Goal: Task Accomplishment & Management: Use online tool/utility

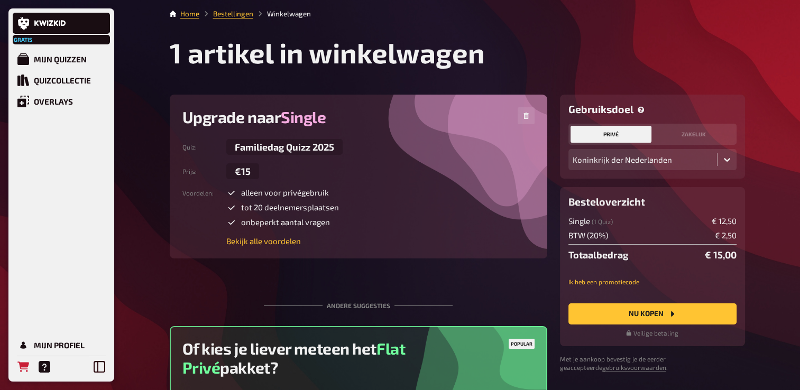
click at [678, 47] on h1 "1 artikel in winkelwagen" at bounding box center [457, 52] width 575 height 33
click at [669, 310] on icon "Nu kopen" at bounding box center [672, 314] width 8 height 8
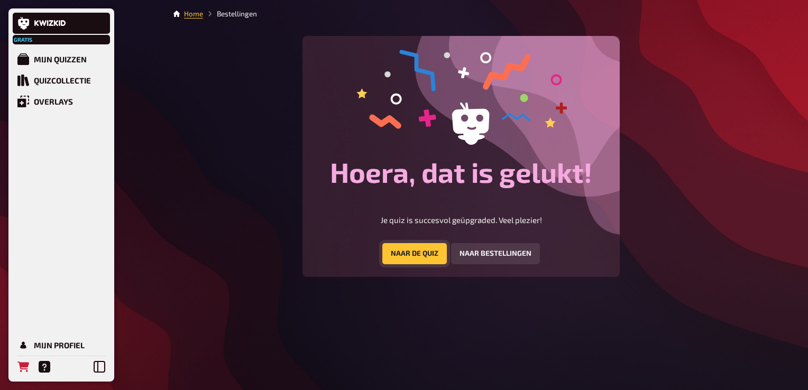
click at [438, 248] on button "Naar de quiz" at bounding box center [414, 253] width 64 height 21
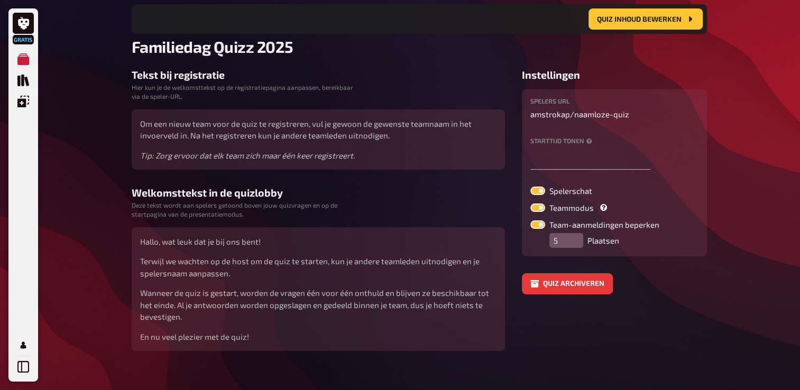
scroll to position [86, 0]
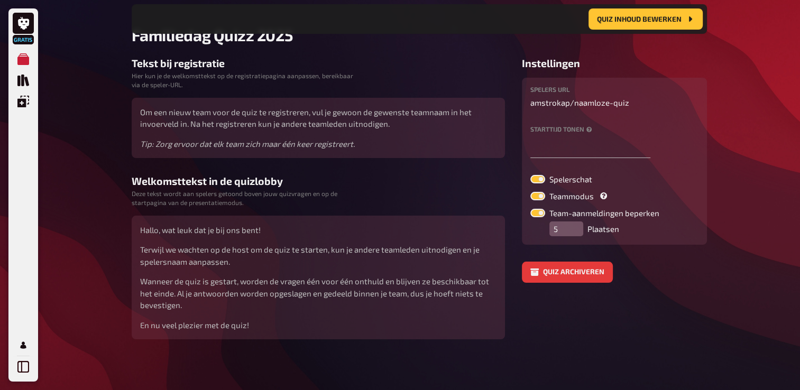
click at [532, 175] on label at bounding box center [537, 179] width 15 height 8
click at [530, 175] on input "Spelerschat" at bounding box center [530, 174] width 1 height 1
checkbox input "false"
click at [575, 223] on input "6" at bounding box center [566, 228] width 34 height 15
click at [575, 223] on input "7" at bounding box center [566, 228] width 34 height 15
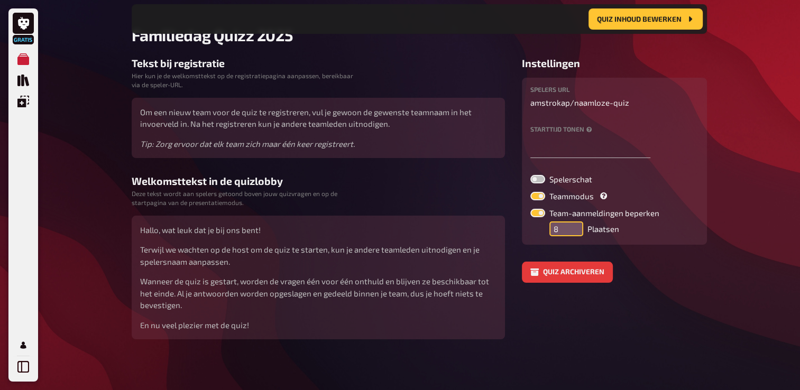
click at [575, 223] on input "8" at bounding box center [566, 228] width 34 height 15
click at [575, 223] on input "9" at bounding box center [566, 228] width 34 height 15
type input "10"
click at [572, 223] on input "10" at bounding box center [566, 228] width 34 height 15
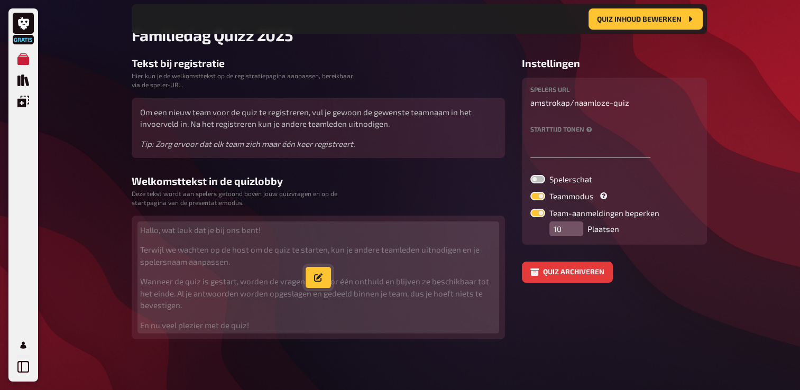
click at [322, 274] on button "button" at bounding box center [317, 277] width 25 height 21
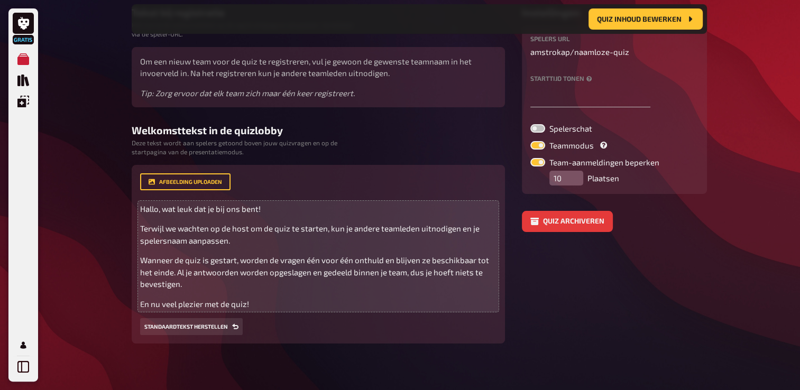
scroll to position [138, 0]
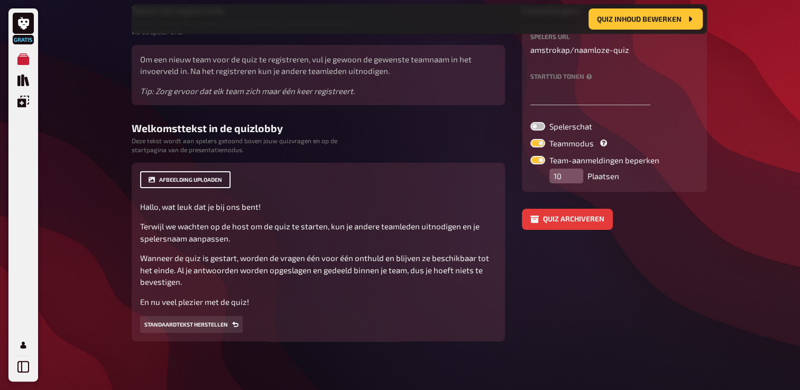
click at [212, 180] on button "Afbeelding uploaden" at bounding box center [185, 179] width 90 height 17
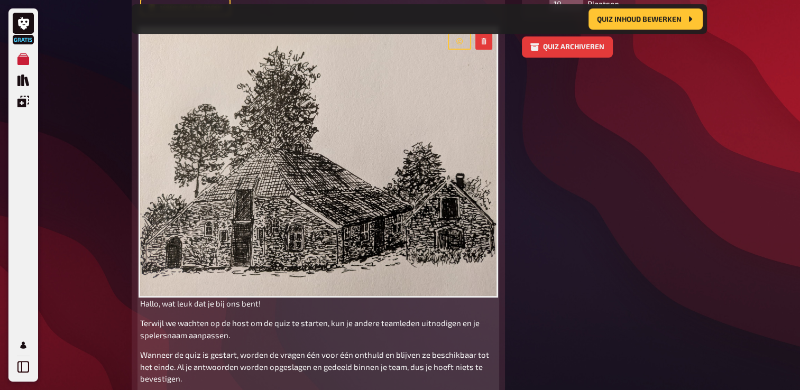
scroll to position [403, 0]
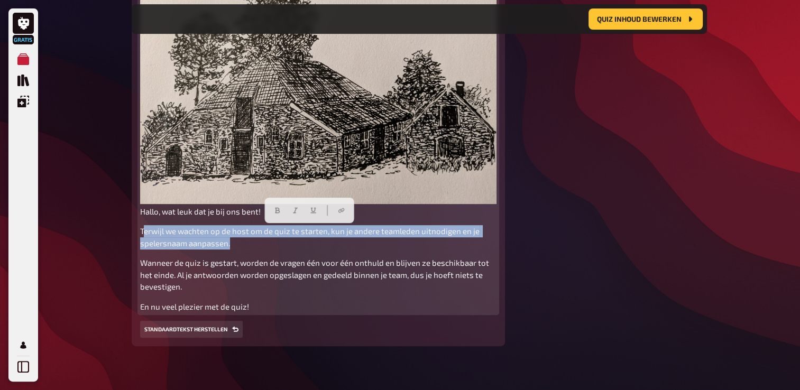
drag, startPoint x: 142, startPoint y: 231, endPoint x: 244, endPoint y: 248, distance: 103.0
click at [244, 248] on p "Terwijl we wachten op de host om de quiz te starten, kun je andere teamleden ui…" at bounding box center [318, 237] width 356 height 24
click at [243, 247] on p "Terwijl we wachten op de host om de quiz te starten, kun je andere teamleden ui…" at bounding box center [318, 237] width 356 height 24
drag, startPoint x: 141, startPoint y: 229, endPoint x: 236, endPoint y: 245, distance: 96.5
click at [236, 245] on p "Terwijl we wachten op de host om de quiz te starten, kun je andere teamleden ui…" at bounding box center [318, 237] width 356 height 24
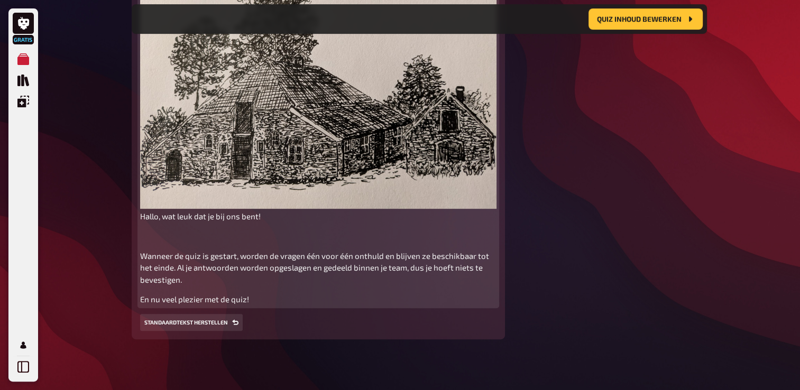
scroll to position [397, 0]
click at [165, 214] on span "Hallo, wat leuk dat je bij ons bent!" at bounding box center [200, 217] width 121 height 10
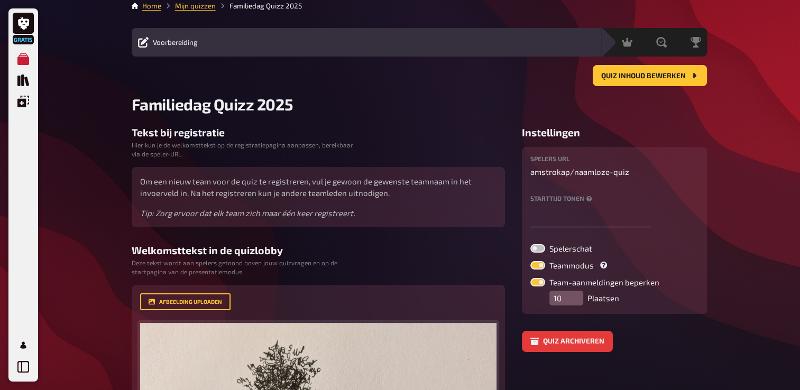
scroll to position [0, 0]
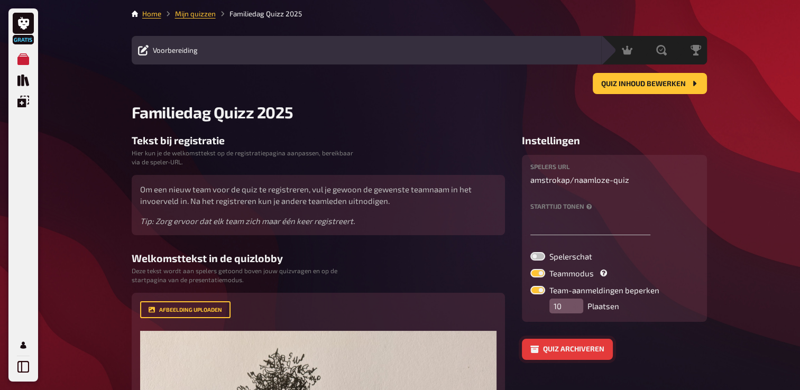
click at [590, 352] on button "Quiz archiveren" at bounding box center [567, 349] width 91 height 21
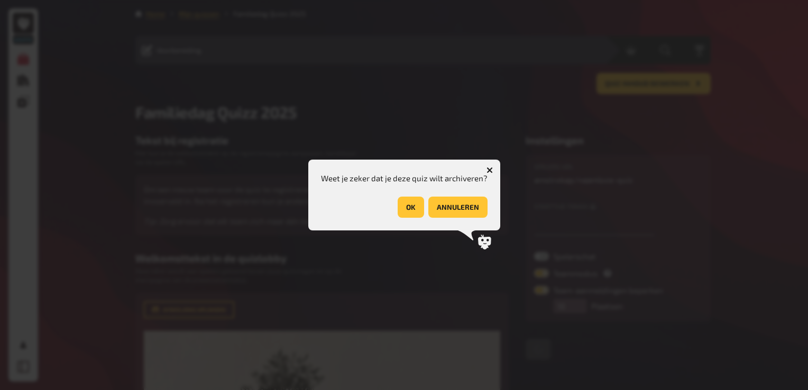
click at [466, 208] on button "Annuleren" at bounding box center [457, 207] width 59 height 21
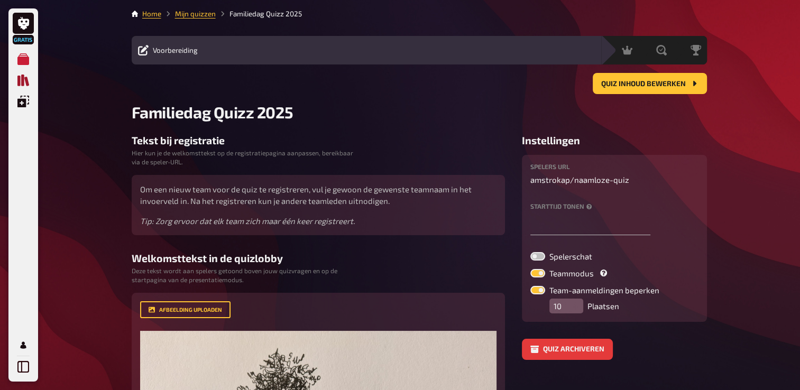
click at [22, 81] on icon "Quizcollectie" at bounding box center [23, 81] width 12 height 12
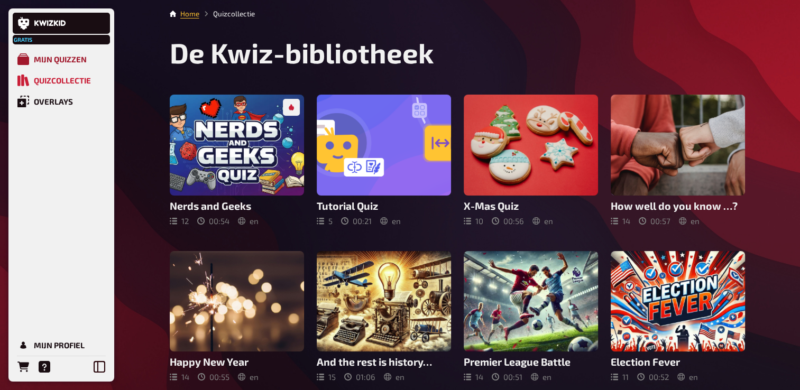
click at [54, 54] on link "Mijn quizzen" at bounding box center [61, 59] width 97 height 21
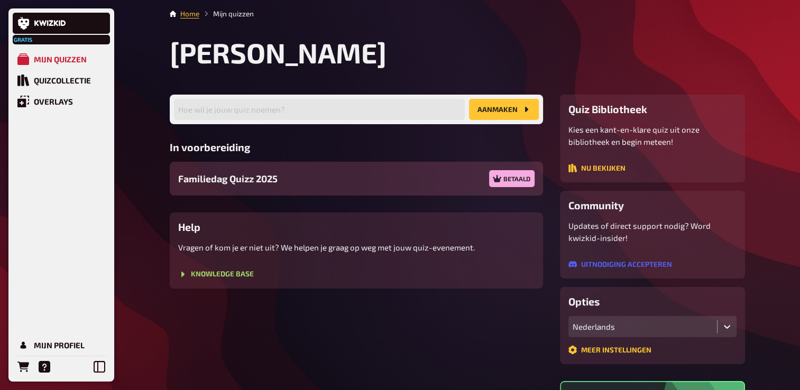
click at [229, 177] on span "Familiedag Quizz 2025" at bounding box center [227, 179] width 99 height 14
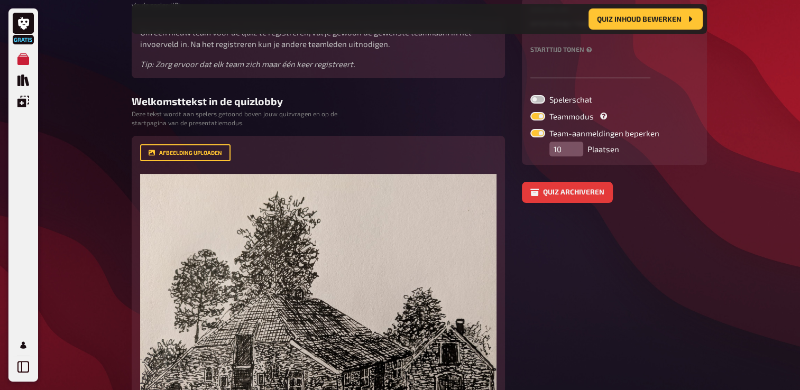
scroll to position [167, 0]
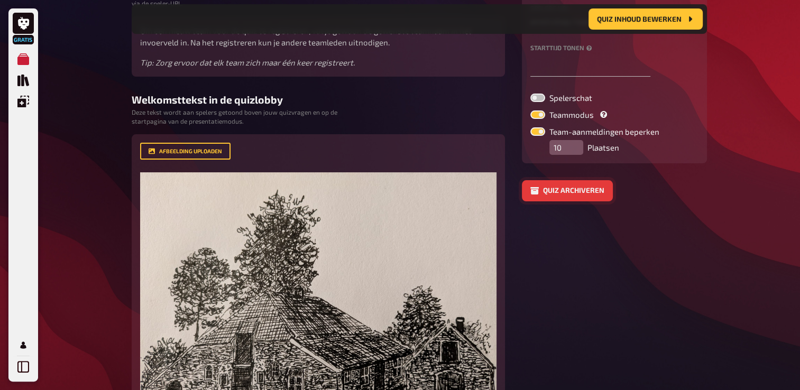
click at [583, 187] on button "Quiz archiveren" at bounding box center [567, 190] width 91 height 21
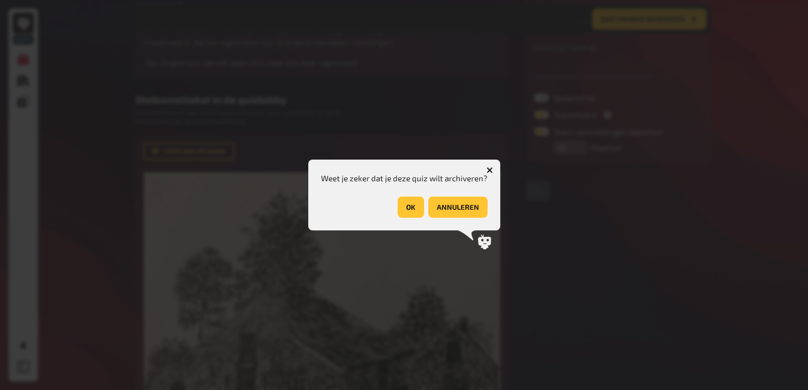
click at [402, 208] on button "OK" at bounding box center [410, 207] width 26 height 21
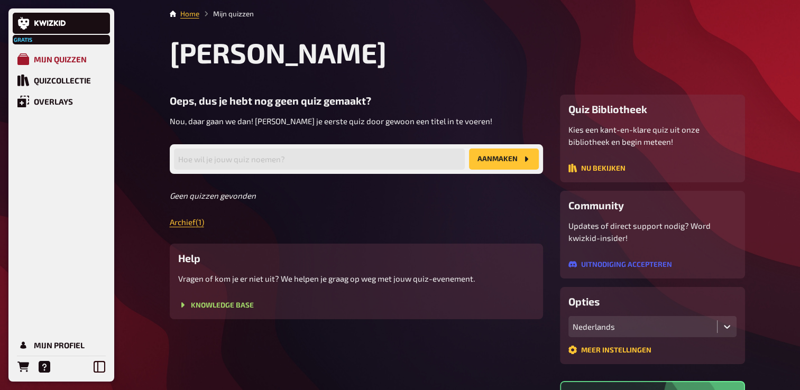
click at [66, 58] on div "Mijn quizzen" at bounding box center [60, 59] width 53 height 10
click at [55, 59] on div "Mijn quizzen" at bounding box center [60, 59] width 53 height 10
click at [57, 19] on link at bounding box center [61, 23] width 97 height 21
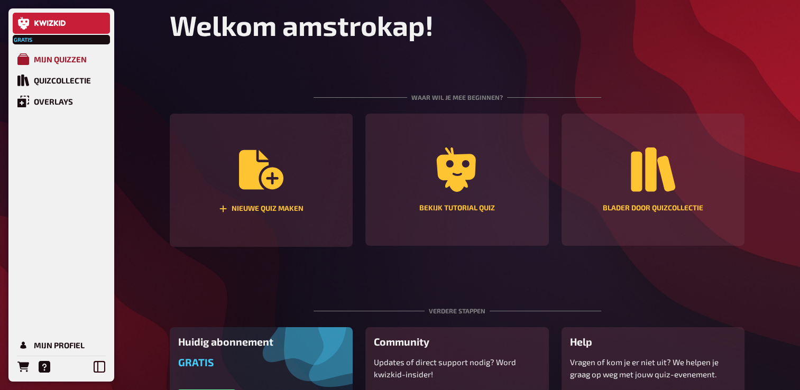
click at [50, 54] on link "Mijn quizzen" at bounding box center [61, 59] width 97 height 21
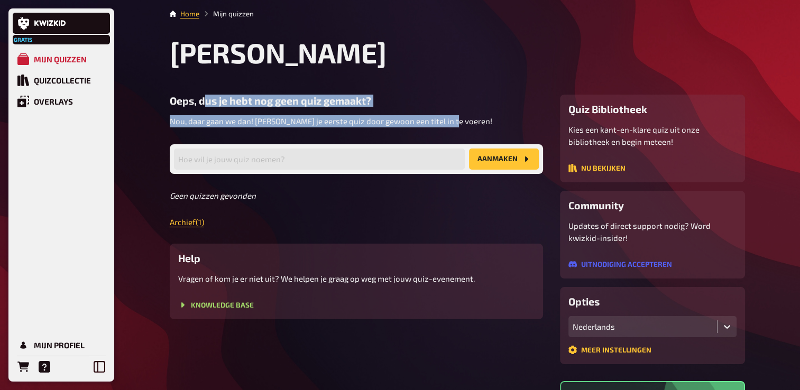
drag, startPoint x: 236, startPoint y: 100, endPoint x: 468, endPoint y: 122, distance: 233.0
click at [468, 122] on div "Oeps, dus je hebt nog geen quiz gemaakt? Nou, daar gaan we dan! Maak je eerste …" at bounding box center [356, 111] width 373 height 33
click at [468, 122] on p "Nou, daar gaan we dan! Maak je eerste quiz door gewoon een titel in te voeren!" at bounding box center [356, 121] width 373 height 12
click at [428, 73] on main "Home Mijn quizzen Mijn Quizzen Oeps, dus je hebt nog geen quiz gemaakt? Nou, da…" at bounding box center [457, 294] width 575 height 573
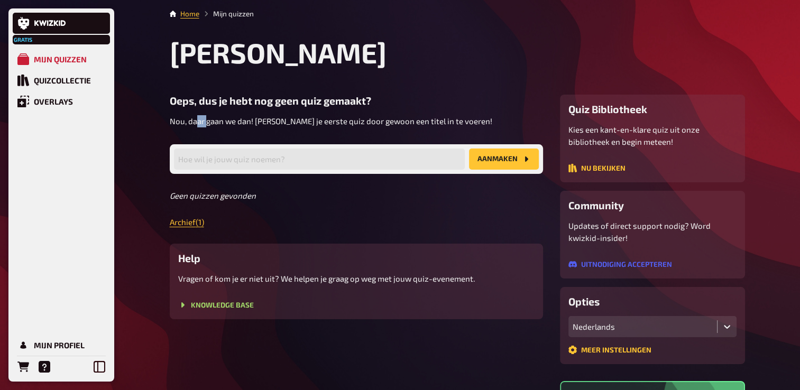
drag, startPoint x: 198, startPoint y: 116, endPoint x: 208, endPoint y: 108, distance: 12.8
click at [208, 108] on div "Oeps, dus je hebt nog geen quiz gemaakt? Nou, daar gaan we dan! Maak je eerste …" at bounding box center [356, 111] width 373 height 33
drag, startPoint x: 208, startPoint y: 108, endPoint x: 214, endPoint y: 99, distance: 10.4
click at [214, 100] on h3 "Oeps, dus je hebt nog geen quiz gemaakt?" at bounding box center [356, 101] width 373 height 12
drag, startPoint x: 208, startPoint y: 96, endPoint x: 410, endPoint y: 105, distance: 202.6
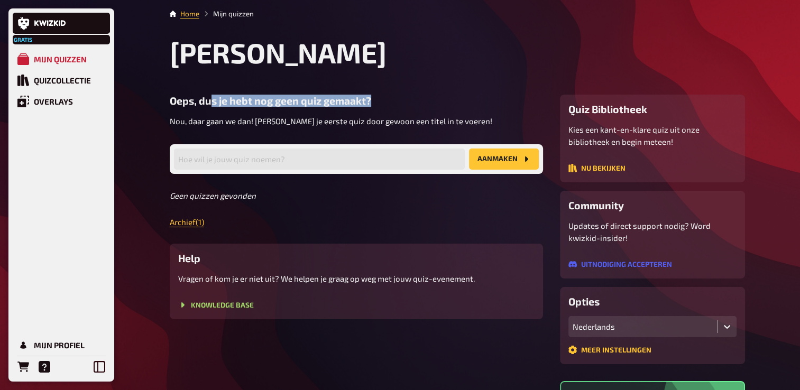
click at [410, 105] on h3 "Oeps, dus je hebt nog geen quiz gemaakt?" at bounding box center [356, 101] width 373 height 12
click at [62, 80] on div "Quizcollectie" at bounding box center [62, 81] width 57 height 10
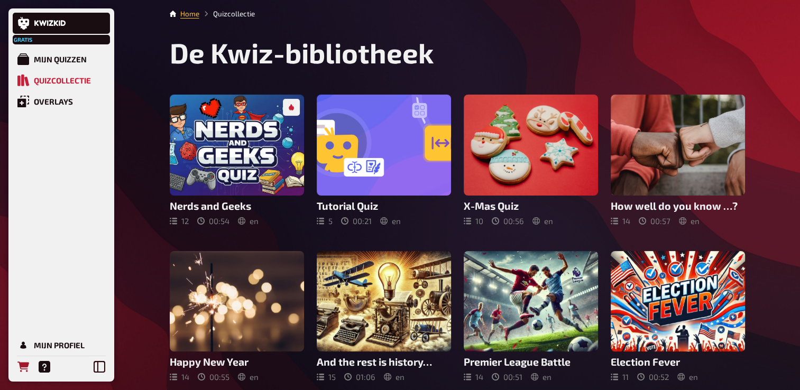
click at [23, 367] on icon "Bestellingen" at bounding box center [23, 367] width 12 height 11
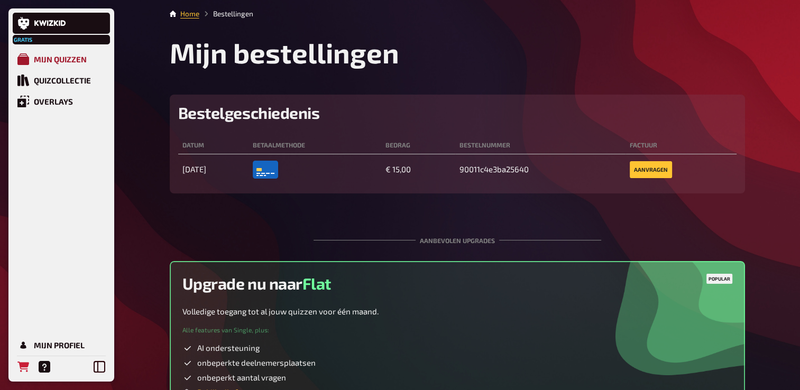
click at [47, 56] on div "Mijn quizzen" at bounding box center [60, 59] width 53 height 10
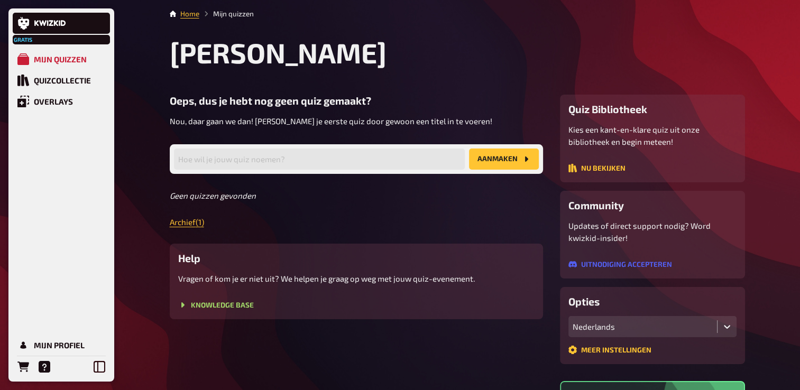
click at [525, 158] on icon "Aanmaken" at bounding box center [525, 158] width 3 height 5
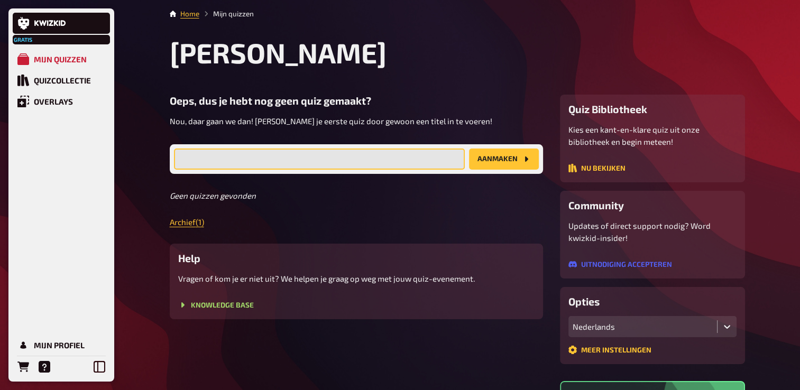
click at [370, 161] on input "text" at bounding box center [319, 159] width 291 height 21
type input "F"
type input "Kollenstaart familiedag quizz"
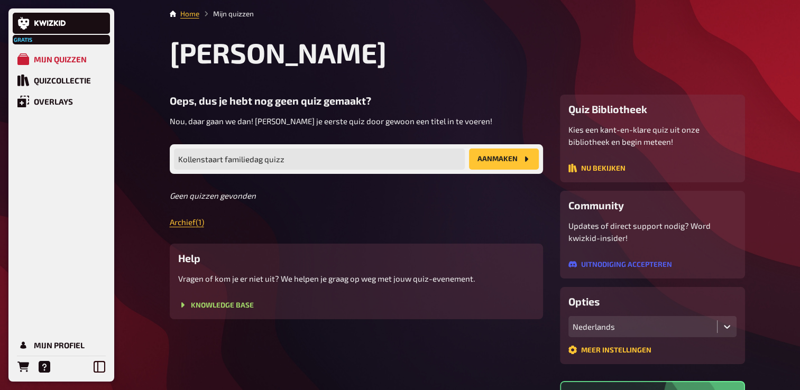
click at [516, 154] on button "Aanmaken" at bounding box center [504, 159] width 70 height 21
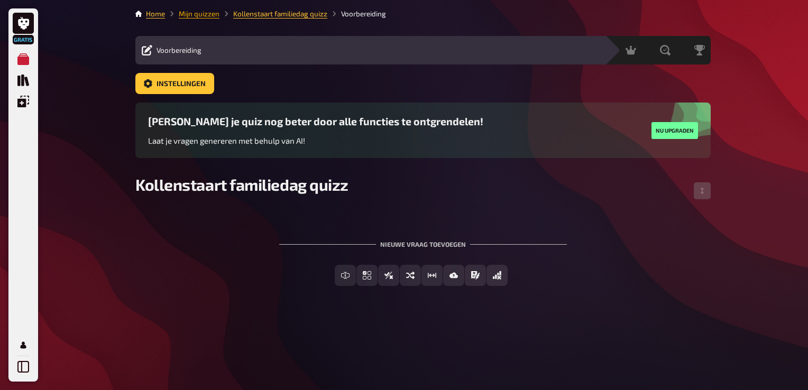
click at [201, 14] on link "Mijn quizzen" at bounding box center [199, 14] width 41 height 8
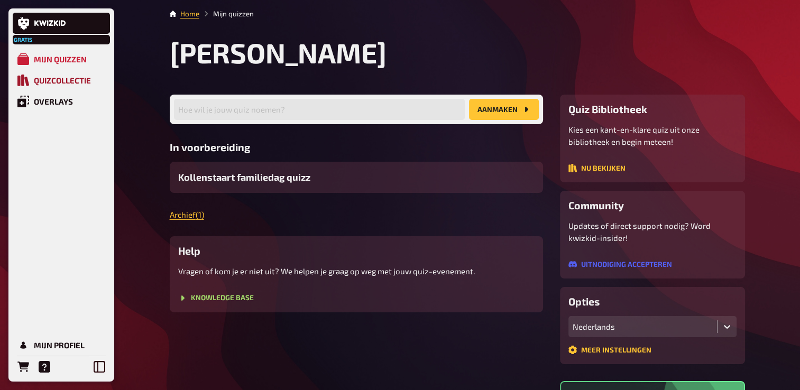
click at [42, 83] on div "Quizcollectie" at bounding box center [62, 81] width 57 height 10
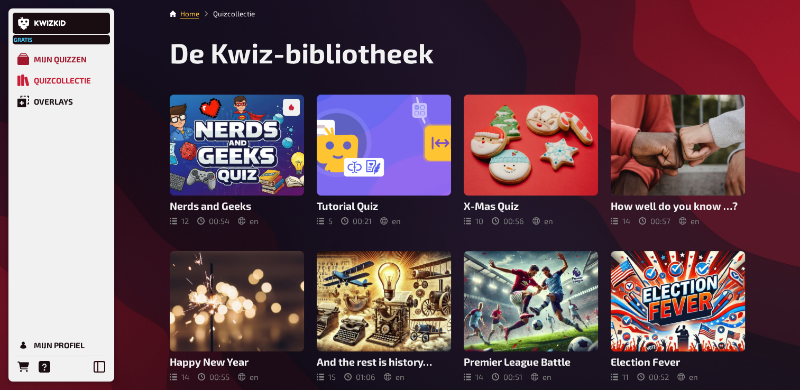
click at [59, 52] on link "Mijn quizzen" at bounding box center [61, 59] width 97 height 21
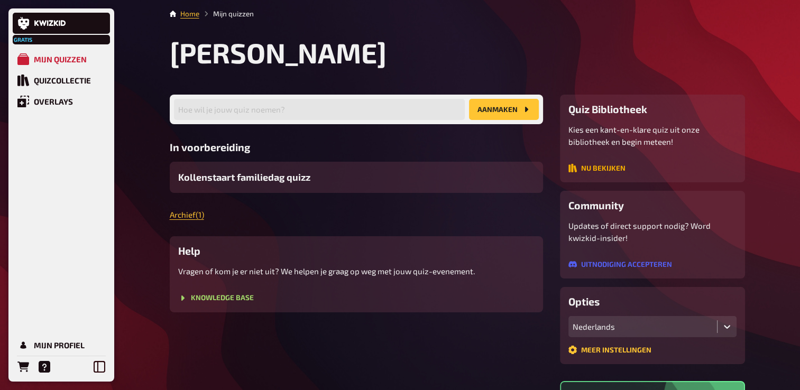
click at [609, 172] on button "Nu bekijken" at bounding box center [596, 168] width 57 height 8
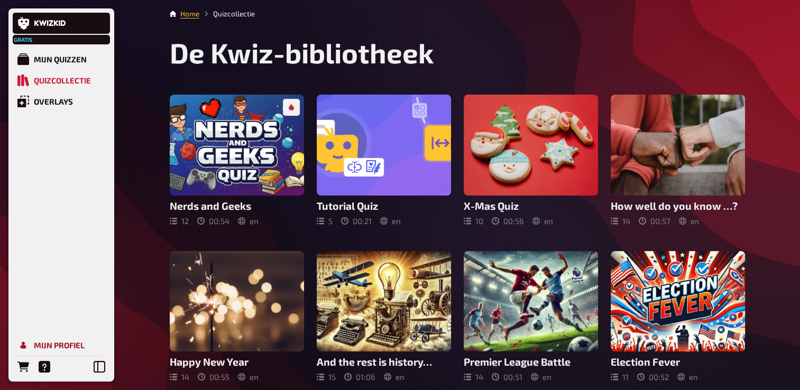
click at [40, 340] on div "Mijn profiel" at bounding box center [59, 345] width 51 height 10
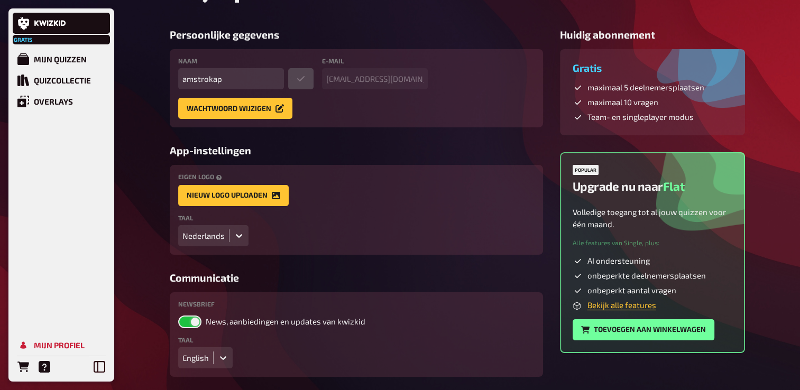
scroll to position [103, 0]
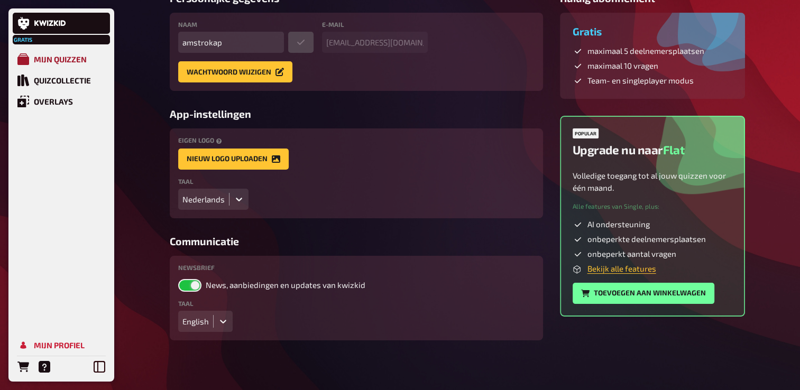
click at [63, 58] on div "Mijn quizzen" at bounding box center [60, 59] width 53 height 10
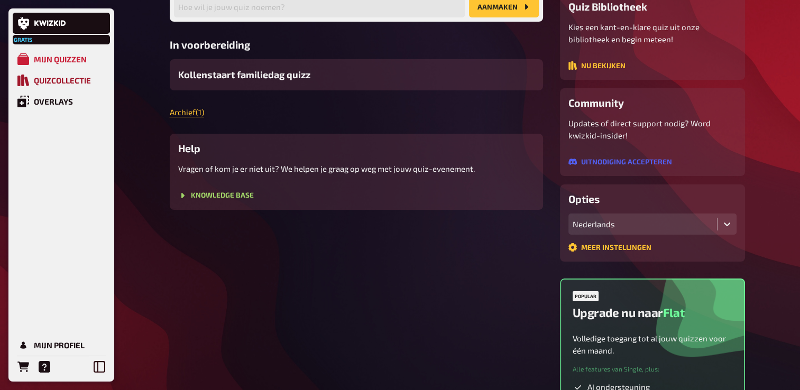
click at [58, 80] on div "Quizcollectie" at bounding box center [62, 81] width 57 height 10
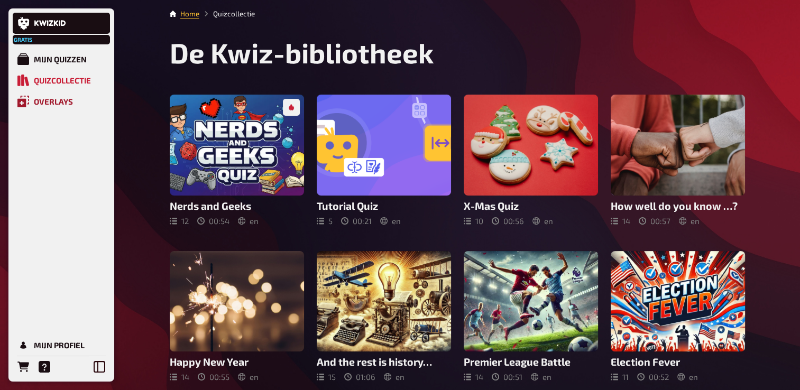
click at [43, 109] on link "Overlays" at bounding box center [61, 101] width 97 height 21
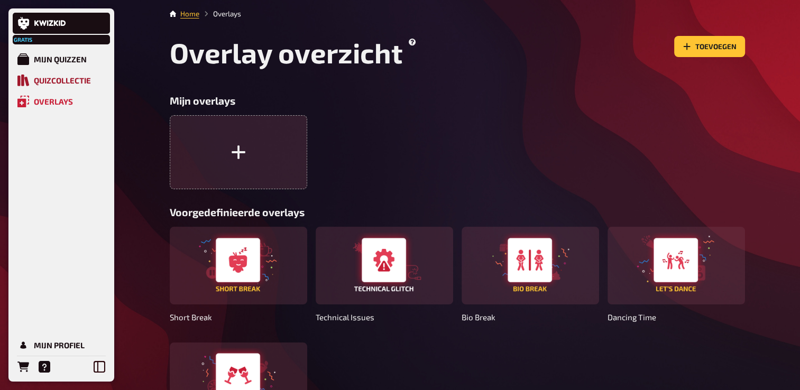
click at [63, 76] on div "Quizcollectie" at bounding box center [62, 81] width 57 height 10
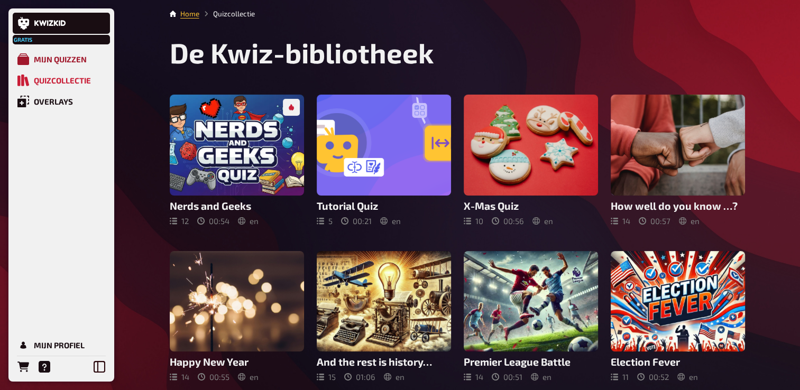
click at [67, 60] on div "Mijn quizzen" at bounding box center [60, 59] width 53 height 10
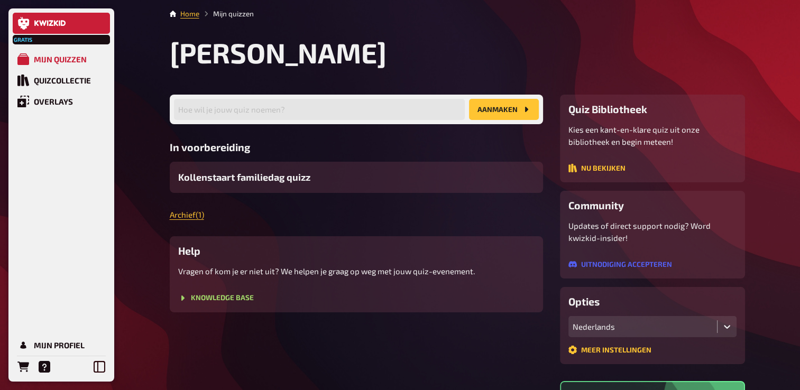
click at [56, 23] on icon at bounding box center [56, 23] width 4 height 6
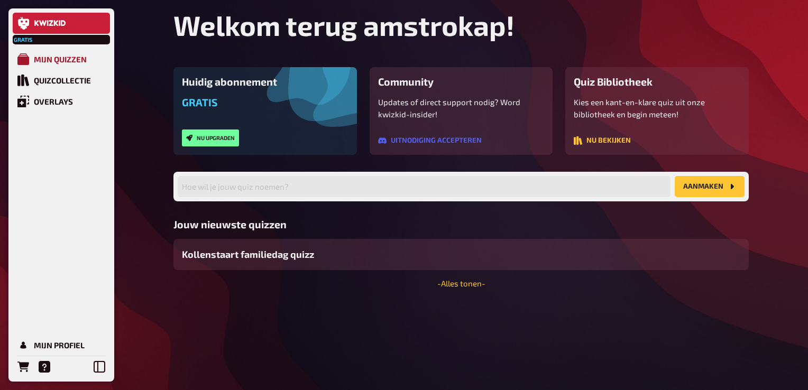
click at [65, 59] on div "Mijn quizzen" at bounding box center [60, 59] width 53 height 10
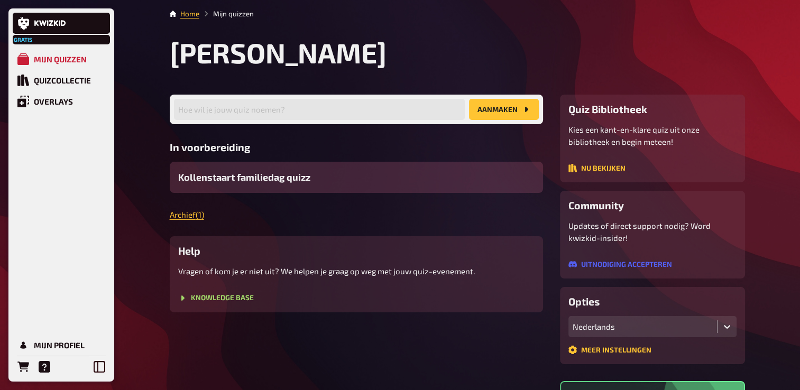
click at [293, 179] on span "Kollenstaart familiedag quizz" at bounding box center [244, 177] width 132 height 14
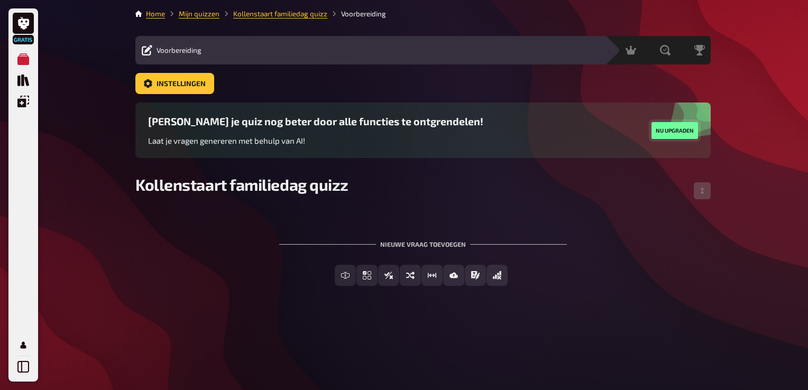
click at [665, 128] on button "Nu upgraden" at bounding box center [674, 130] width 47 height 17
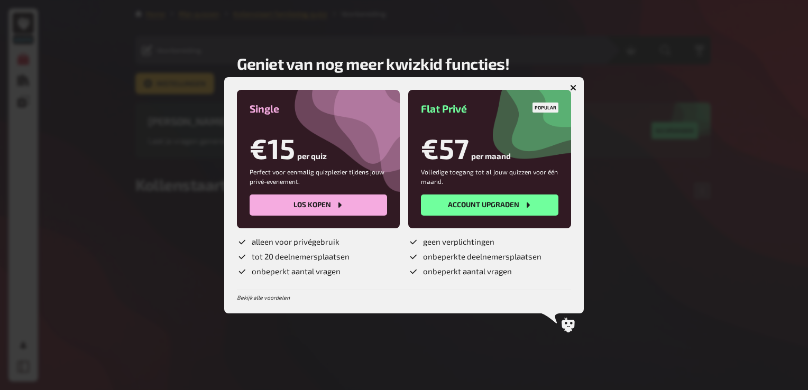
click at [571, 86] on icon "button" at bounding box center [573, 87] width 10 height 10
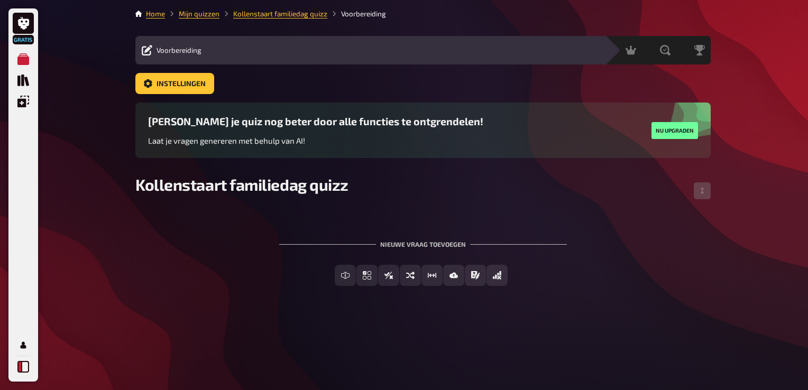
click at [24, 369] on icon at bounding box center [23, 367] width 12 height 12
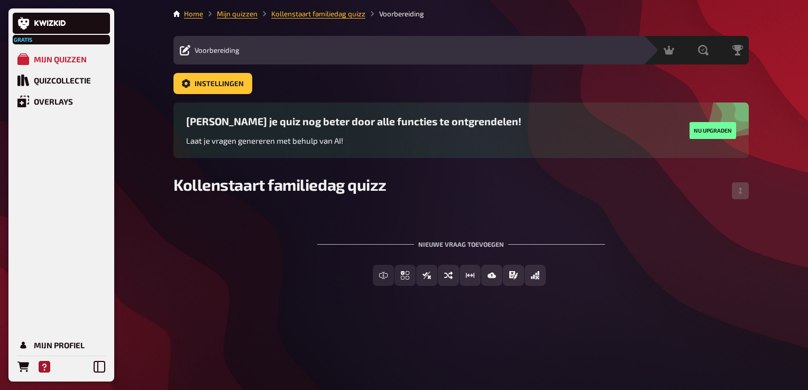
click at [41, 363] on icon "Help" at bounding box center [45, 367] width 12 height 12
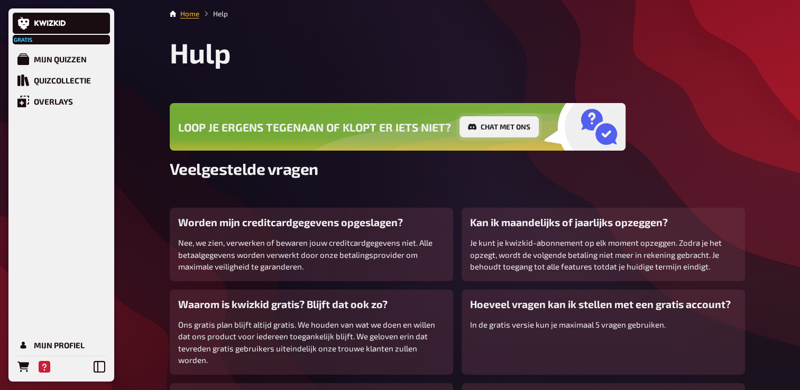
click at [495, 129] on button "Chat met ons" at bounding box center [498, 126] width 79 height 21
click at [598, 126] on img "Loop je ergens tegenaan of klopt er iets niet?Chat met ons" at bounding box center [586, 127] width 86 height 52
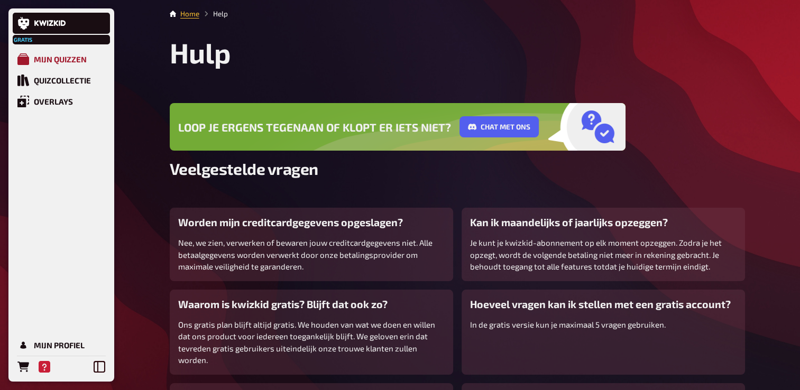
click at [55, 56] on div "Mijn quizzen" at bounding box center [60, 59] width 53 height 10
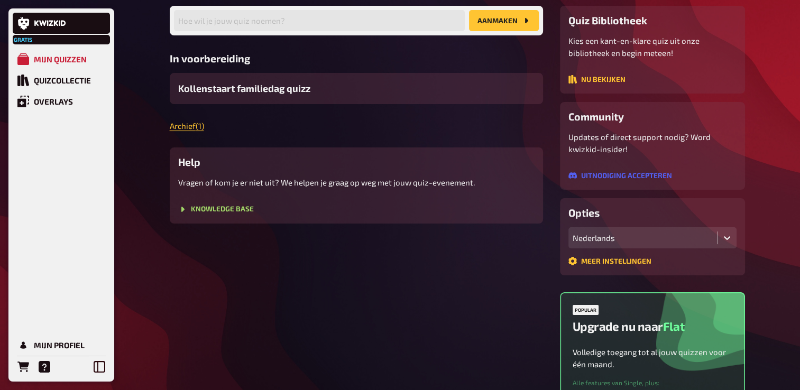
scroll to position [106, 0]
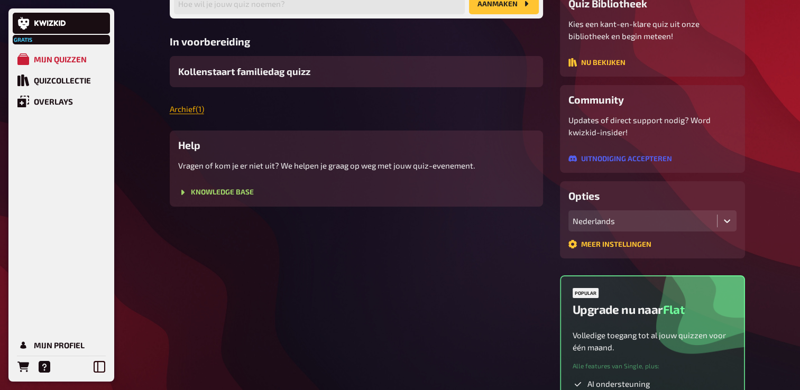
click at [192, 108] on link "Archief ( 1 )" at bounding box center [187, 109] width 34 height 10
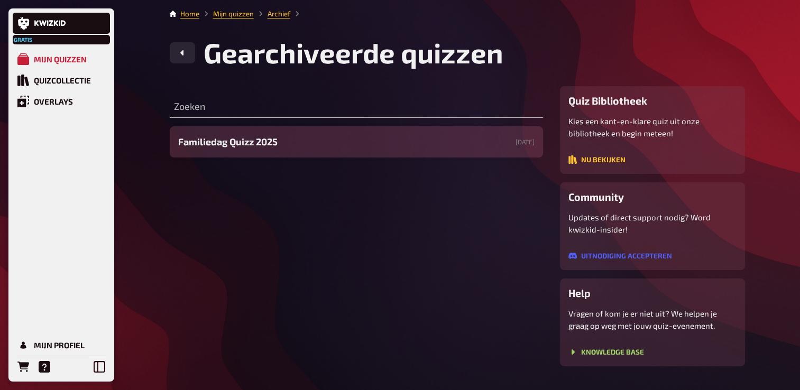
click at [224, 140] on span "Familiedag Quizz 2025" at bounding box center [227, 142] width 99 height 14
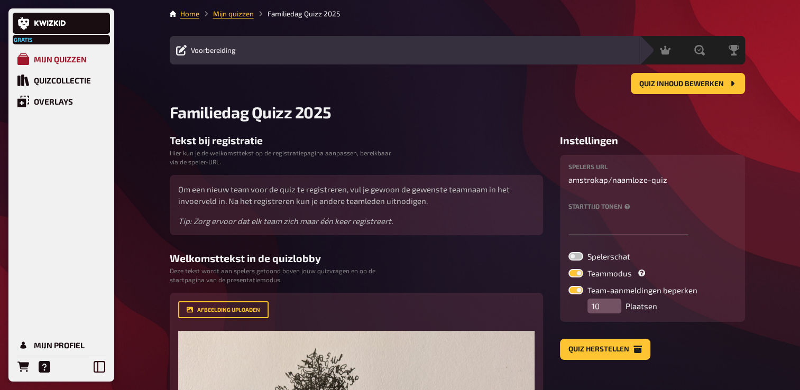
click at [63, 57] on div "Mijn quizzen" at bounding box center [60, 59] width 53 height 10
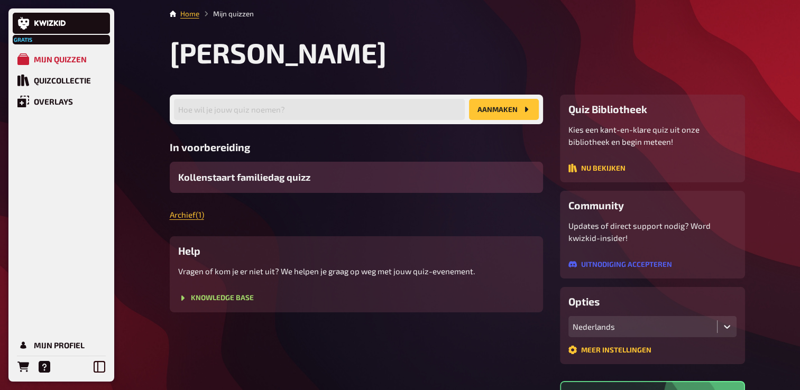
click at [323, 176] on div "Kollenstaart familiedag quizz" at bounding box center [356, 177] width 373 height 31
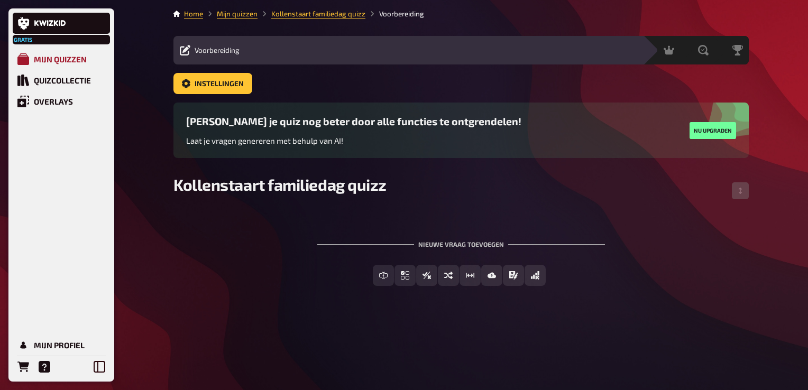
click at [64, 57] on div "Mijn quizzen" at bounding box center [60, 59] width 53 height 10
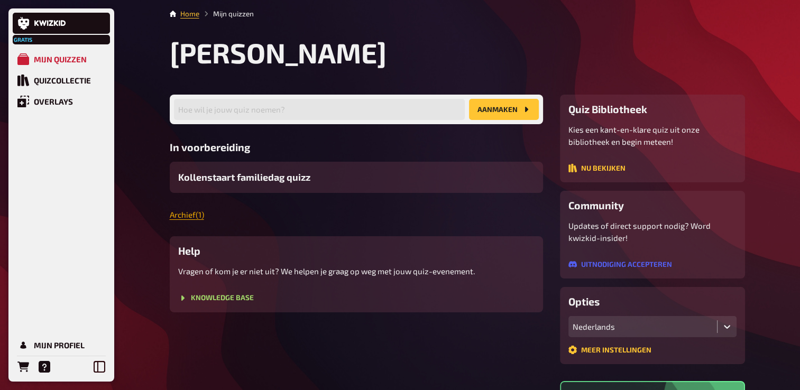
click at [191, 210] on link "Archief ( 1 )" at bounding box center [187, 215] width 34 height 10
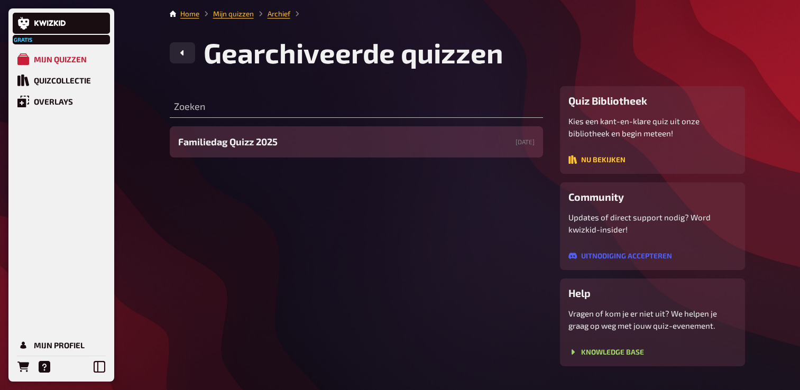
click at [263, 141] on span "Familiedag Quizz 2025" at bounding box center [227, 142] width 99 height 14
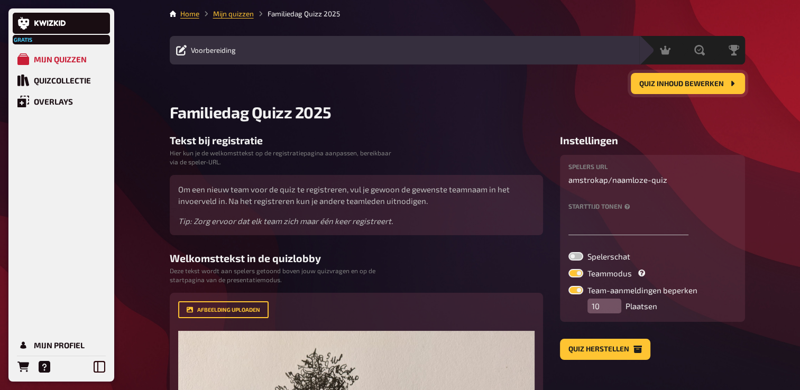
click at [690, 84] on span "Quiz inhoud bewerken" at bounding box center [681, 83] width 85 height 7
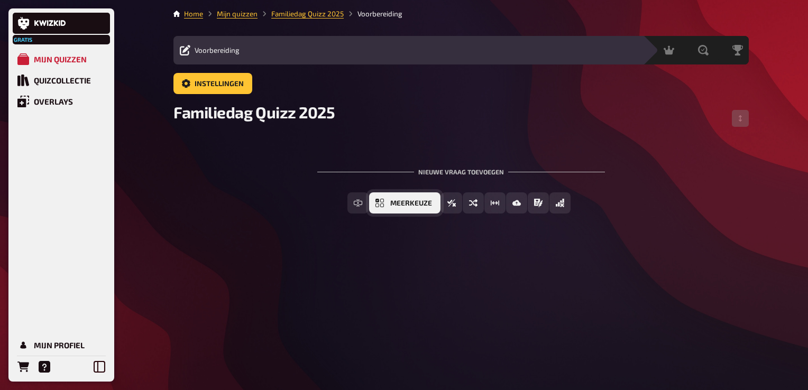
click at [398, 200] on span "Meerkeuze" at bounding box center [411, 203] width 42 height 7
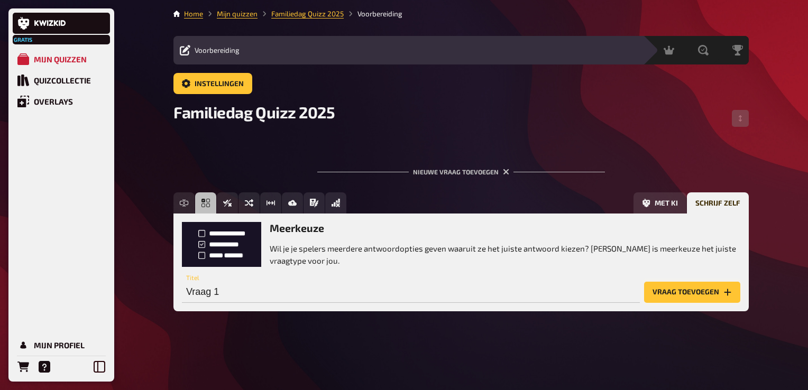
click at [687, 292] on button "Vraag toevoegen" at bounding box center [692, 292] width 96 height 21
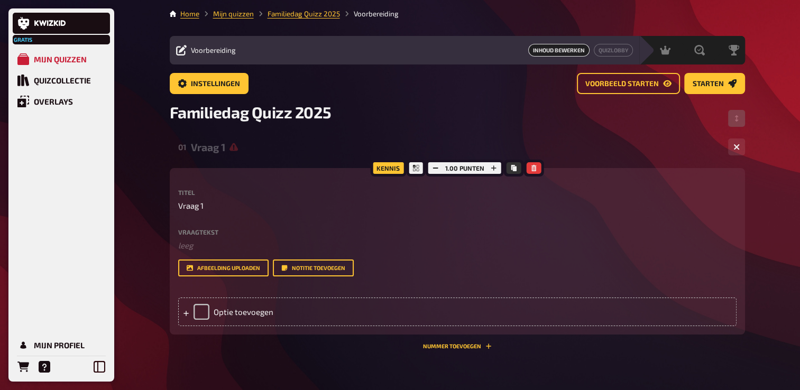
click at [194, 233] on label "Vraagtekst" at bounding box center [457, 232] width 558 height 6
drag, startPoint x: 174, startPoint y: 231, endPoint x: 238, endPoint y: 227, distance: 64.1
click at [238, 227] on div "Kennis 1.00 punten Titel Vraag 1 Vraagtekst ﻿ leeg Sleep hier om te uploaden Af…" at bounding box center [457, 251] width 575 height 166
click at [739, 147] on button "button" at bounding box center [736, 146] width 17 height 17
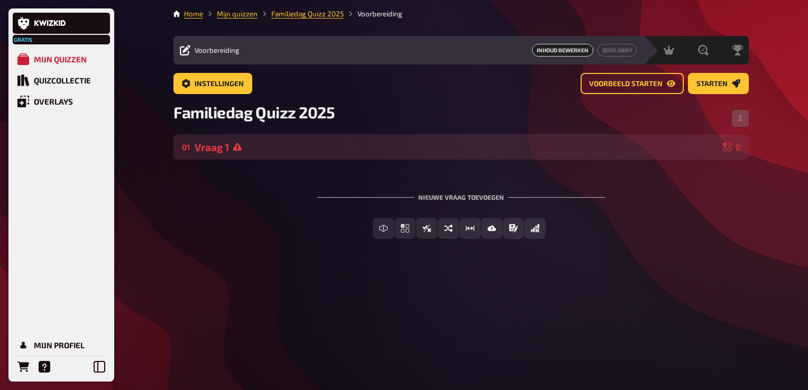
click at [222, 147] on div "Vraag 1" at bounding box center [456, 147] width 524 height 12
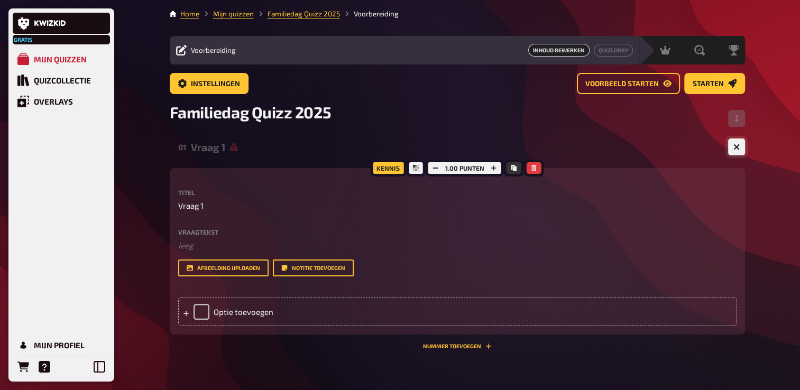
click at [734, 148] on icon "button" at bounding box center [736, 147] width 6 height 6
